Goal: Task Accomplishment & Management: Complete application form

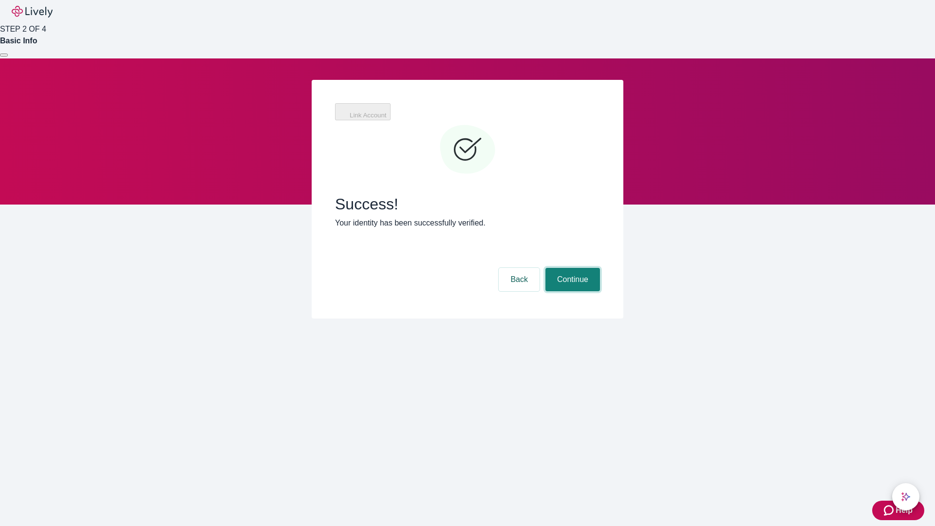
click at [571, 268] on button "Continue" at bounding box center [573, 279] width 55 height 23
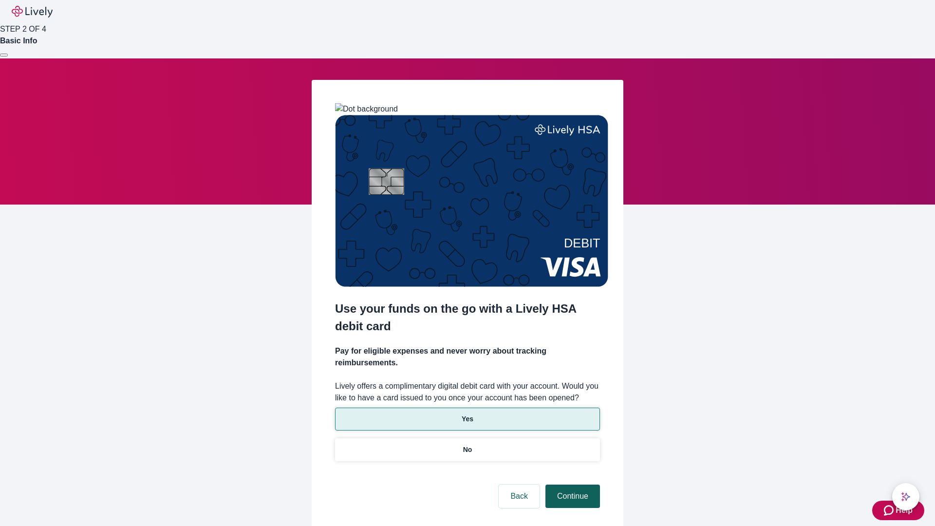
click at [467, 414] on p "Yes" at bounding box center [468, 419] width 12 height 10
click at [571, 485] on button "Continue" at bounding box center [573, 496] width 55 height 23
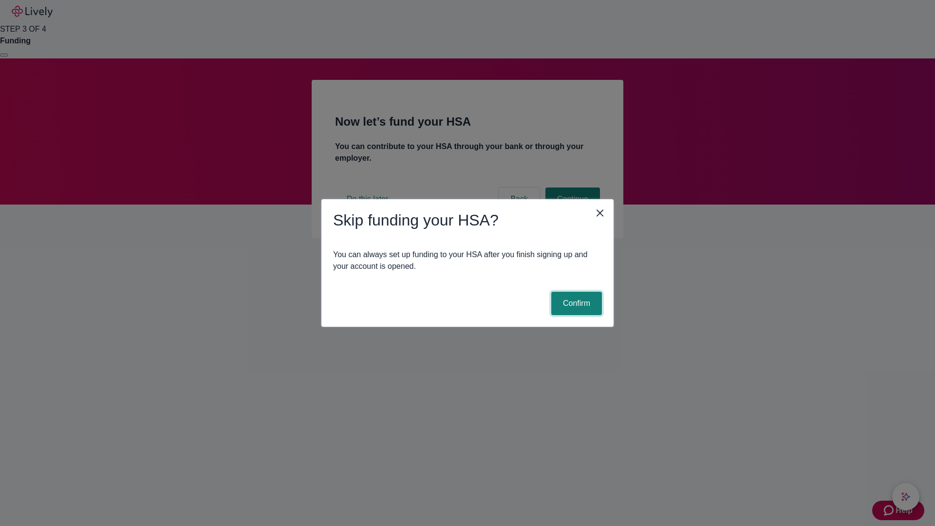
click at [575, 303] on button "Confirm" at bounding box center [576, 303] width 51 height 23
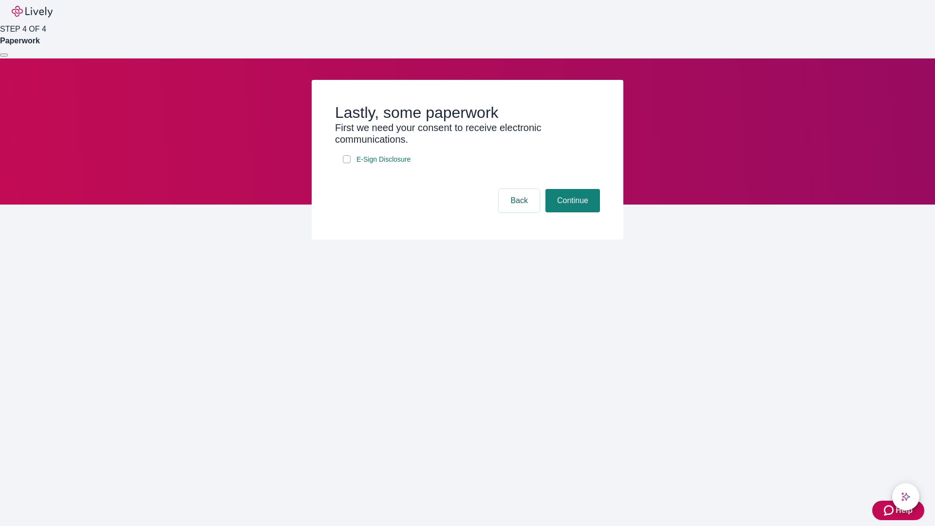
click at [347, 163] on input "E-Sign Disclosure" at bounding box center [347, 159] width 8 height 8
checkbox input "true"
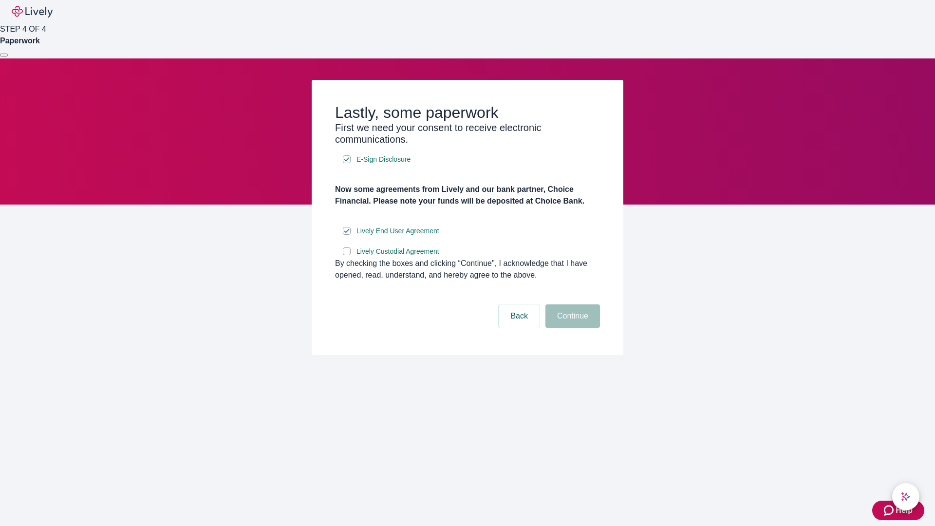
click at [347, 255] on input "Lively Custodial Agreement" at bounding box center [347, 251] width 8 height 8
checkbox input "true"
click at [571, 328] on button "Continue" at bounding box center [573, 315] width 55 height 23
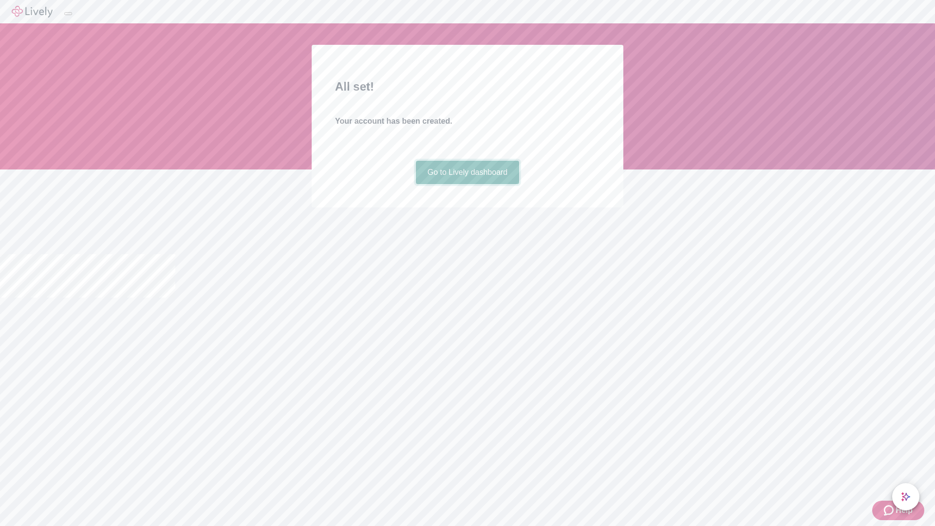
click at [467, 184] on link "Go to Lively dashboard" at bounding box center [468, 172] width 104 height 23
